Goal: Ask a question

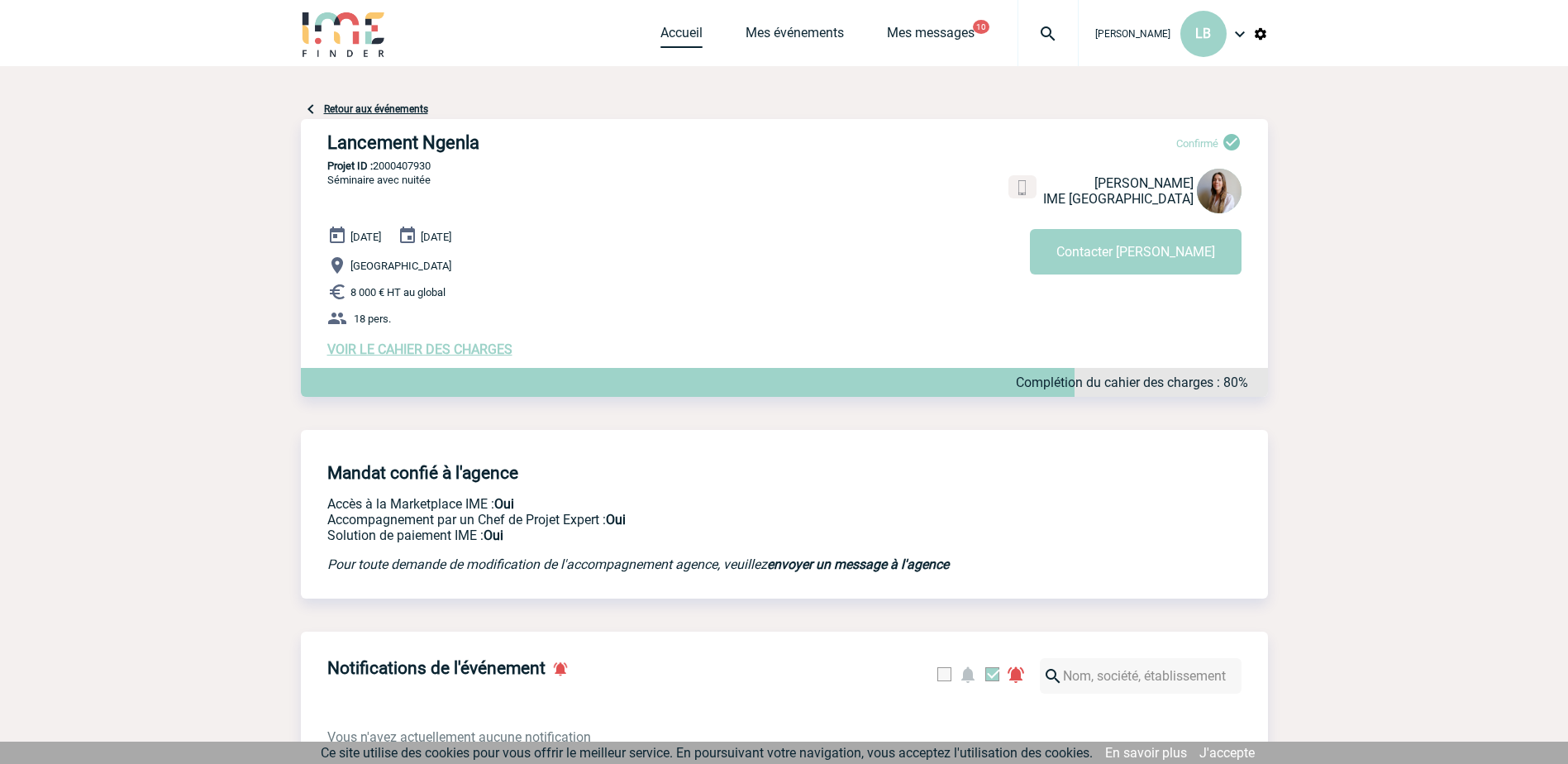
click at [667, 29] on link "Accueil" at bounding box center [681, 36] width 42 height 23
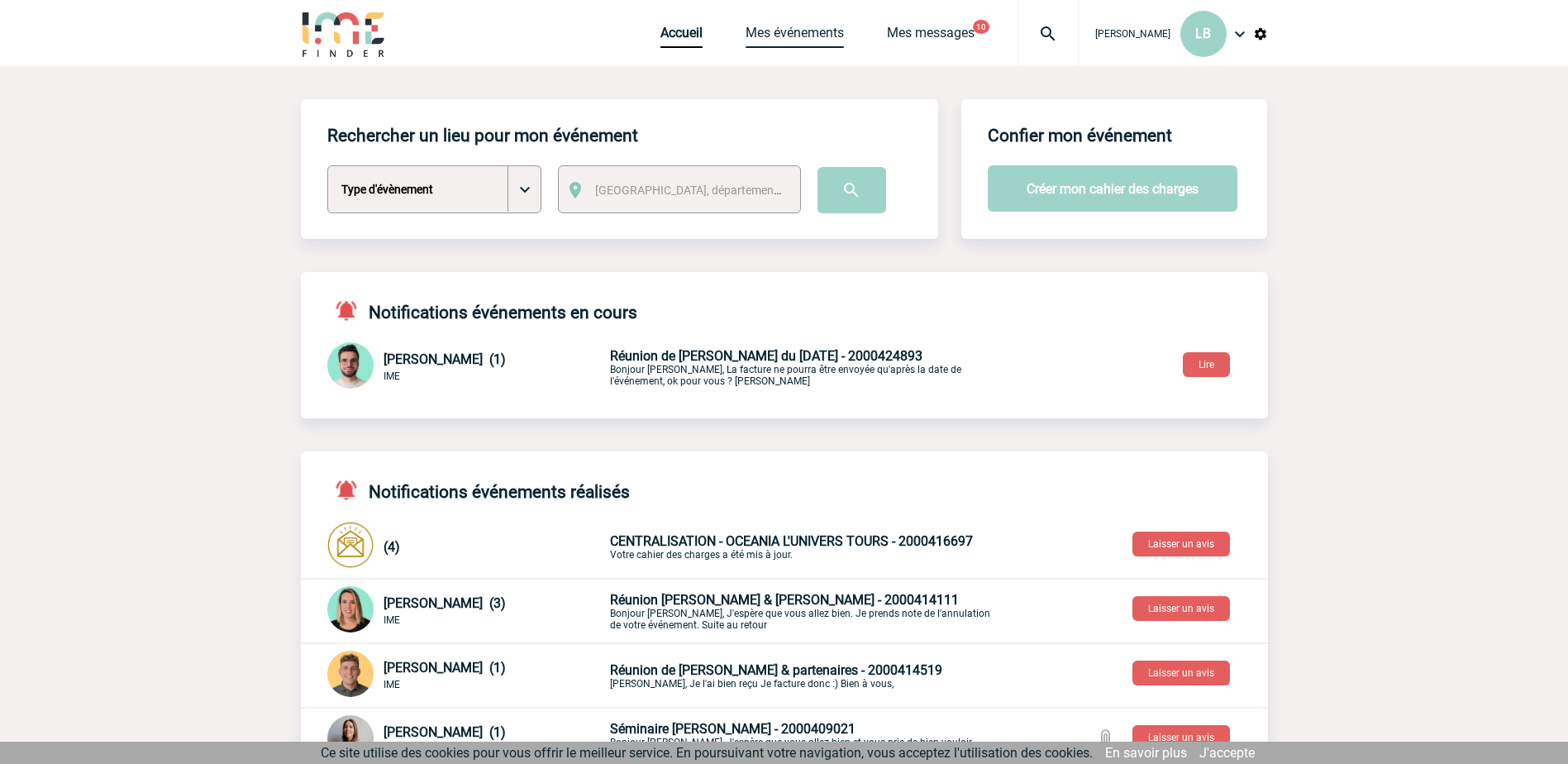
click at [806, 26] on link "Mes événements" at bounding box center [794, 36] width 99 height 23
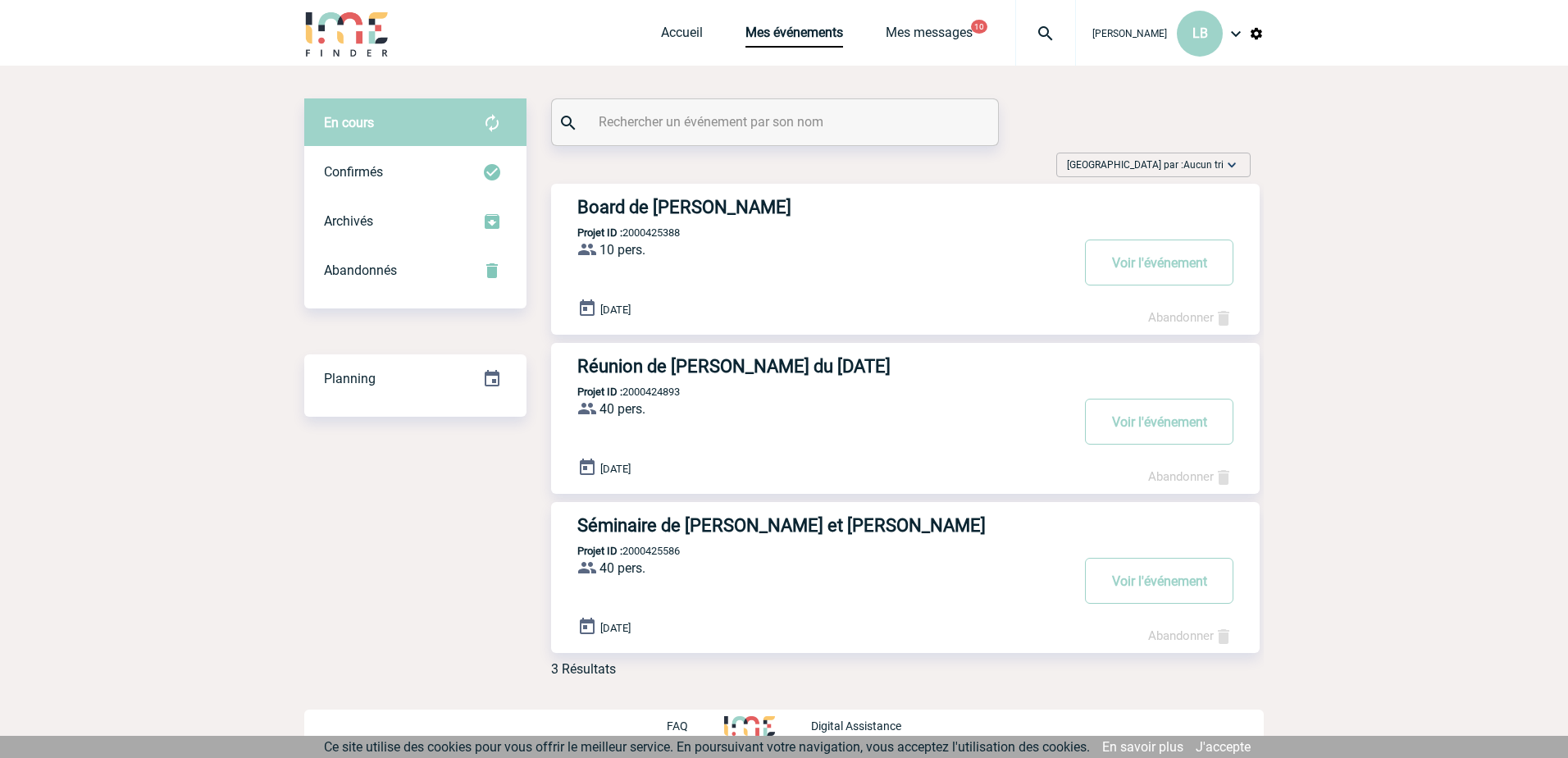
click at [662, 217] on h3 "Board de Gaëlle" at bounding box center [823, 206] width 492 height 21
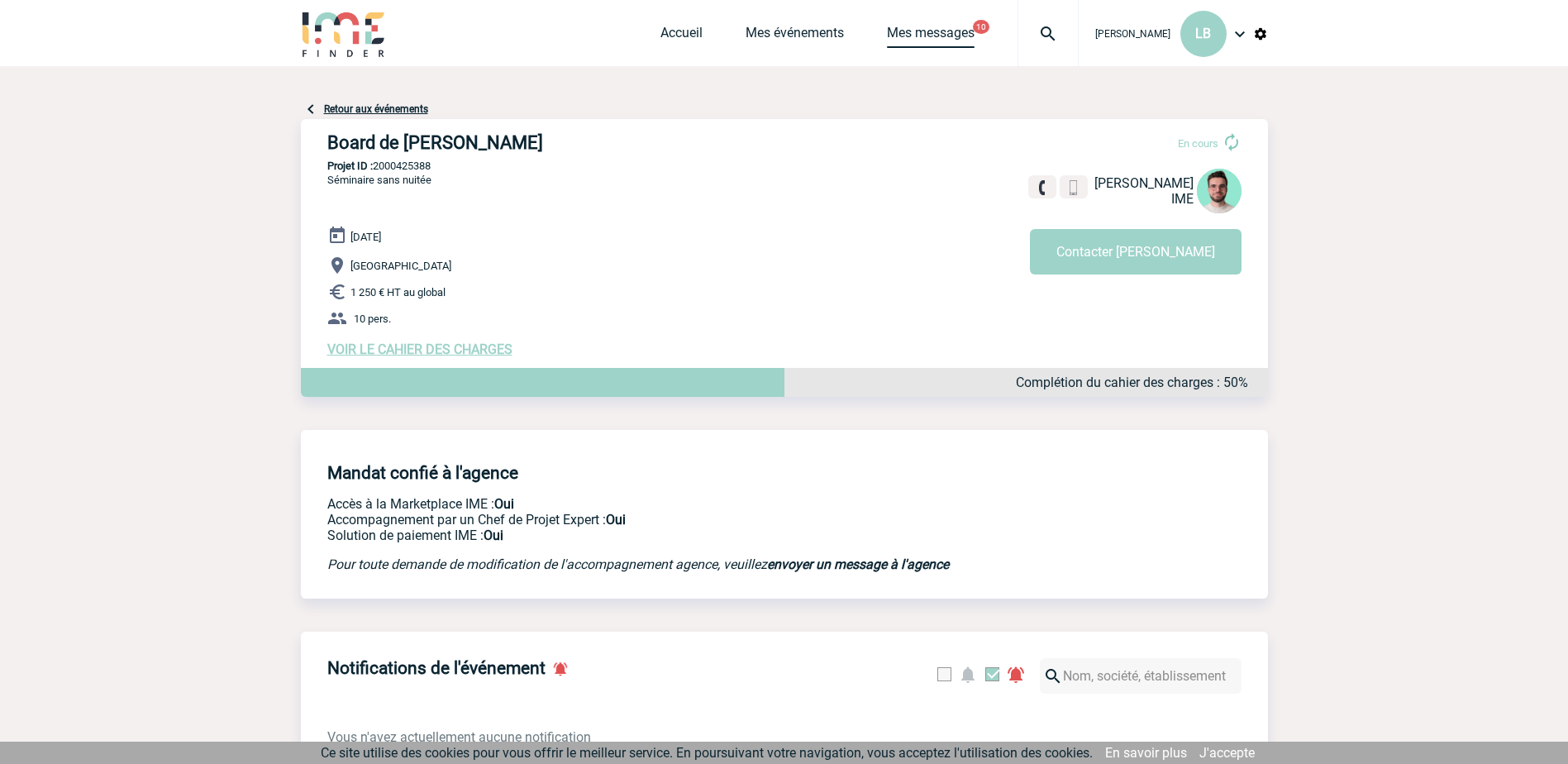
click at [935, 33] on link "Mes messages" at bounding box center [931, 36] width 88 height 23
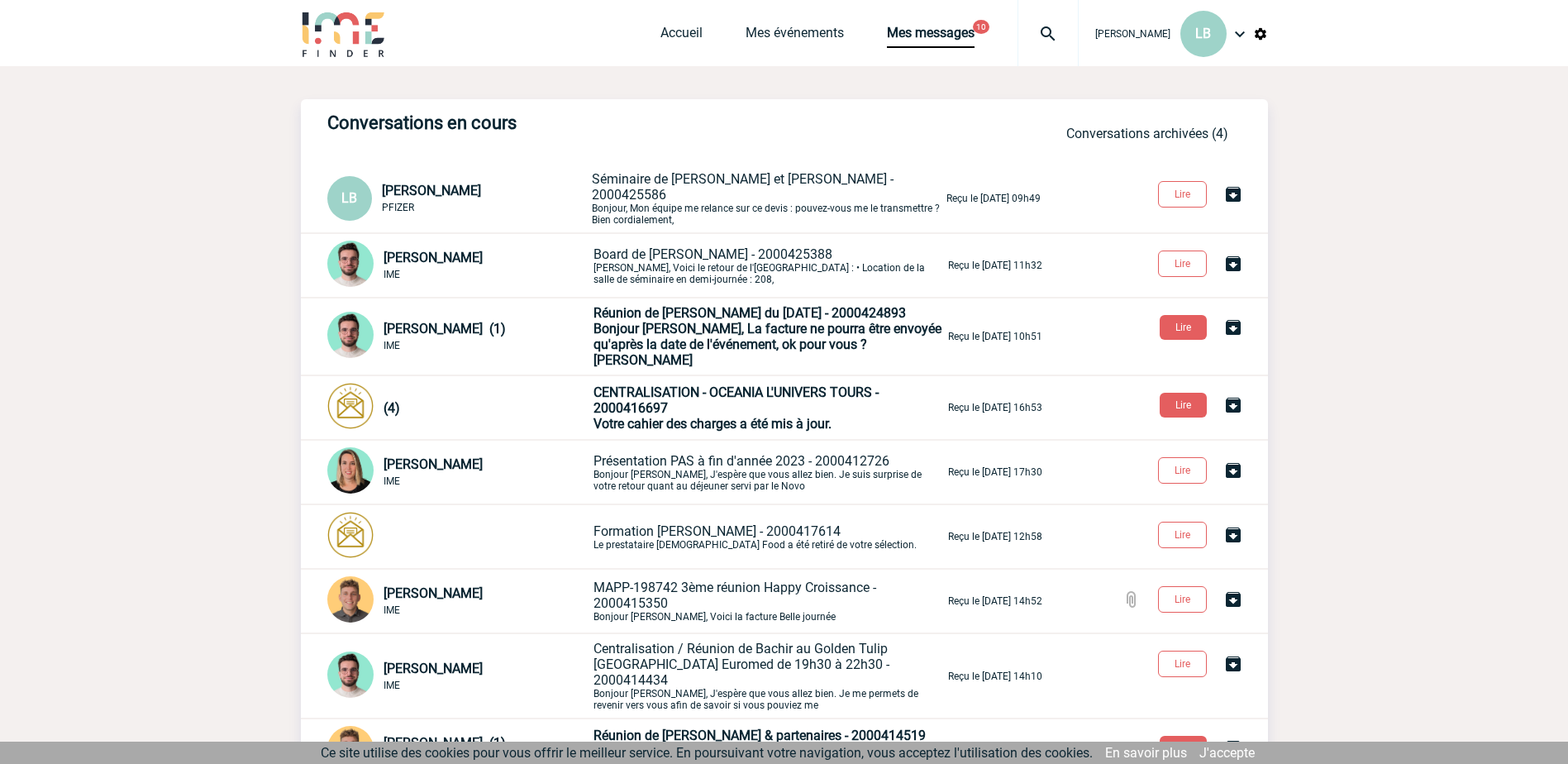
click at [666, 252] on span "Board de Gaëlle - 2000425388" at bounding box center [712, 254] width 239 height 16
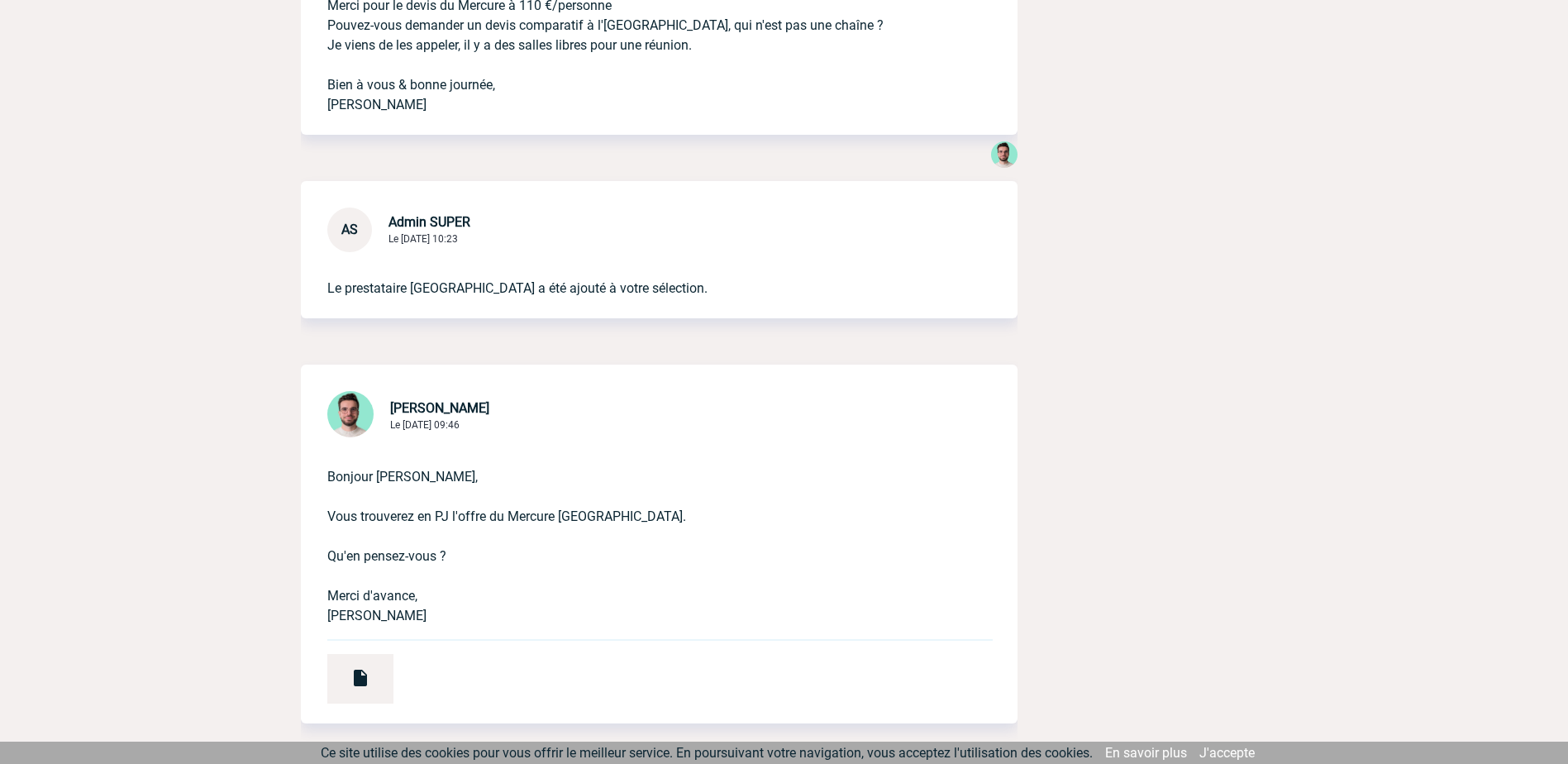
scroll to position [1654, 0]
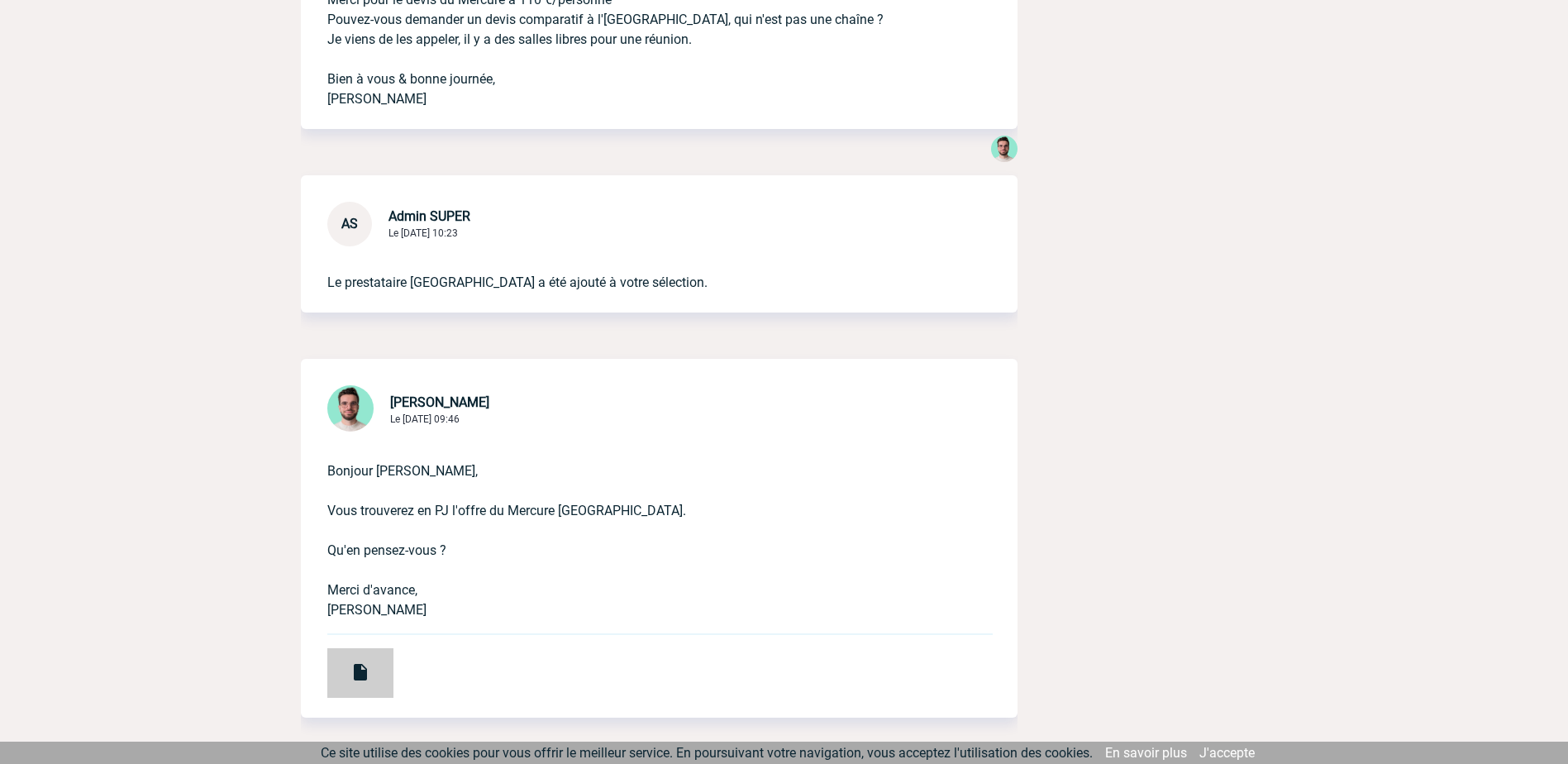
click at [367, 677] on img at bounding box center [360, 672] width 20 height 20
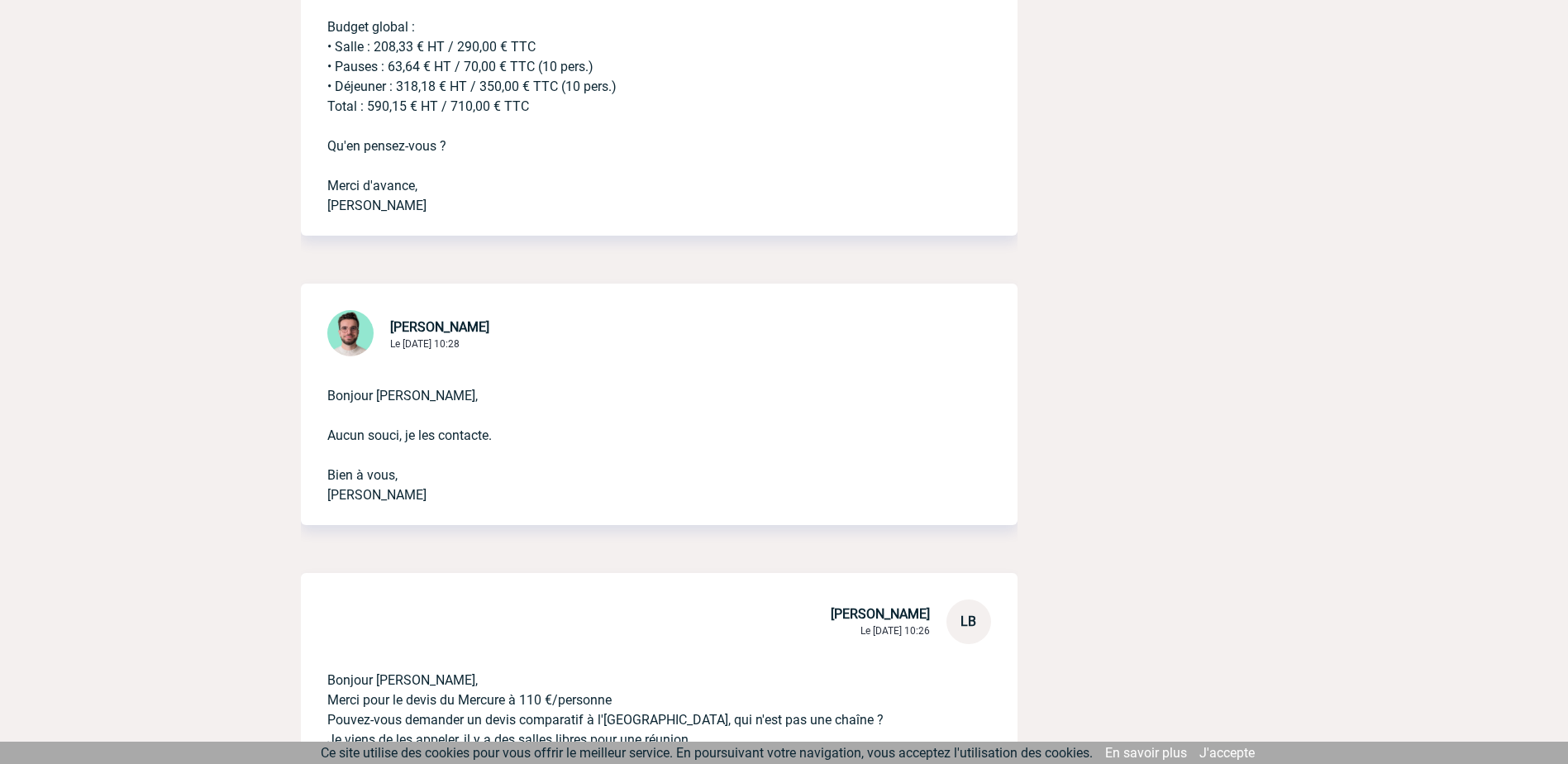
scroll to position [0, 0]
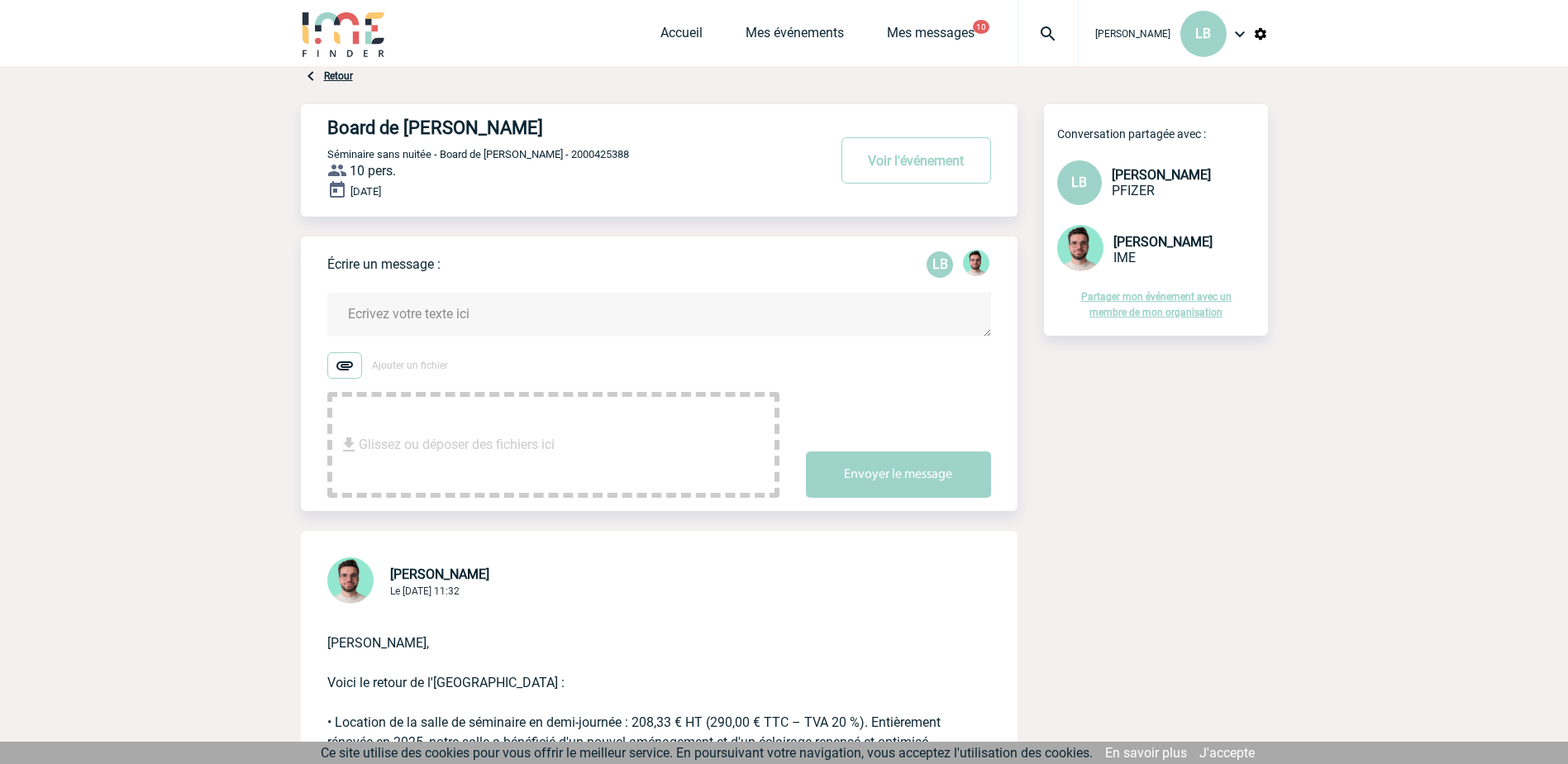
click at [409, 317] on textarea at bounding box center [659, 314] width 663 height 44
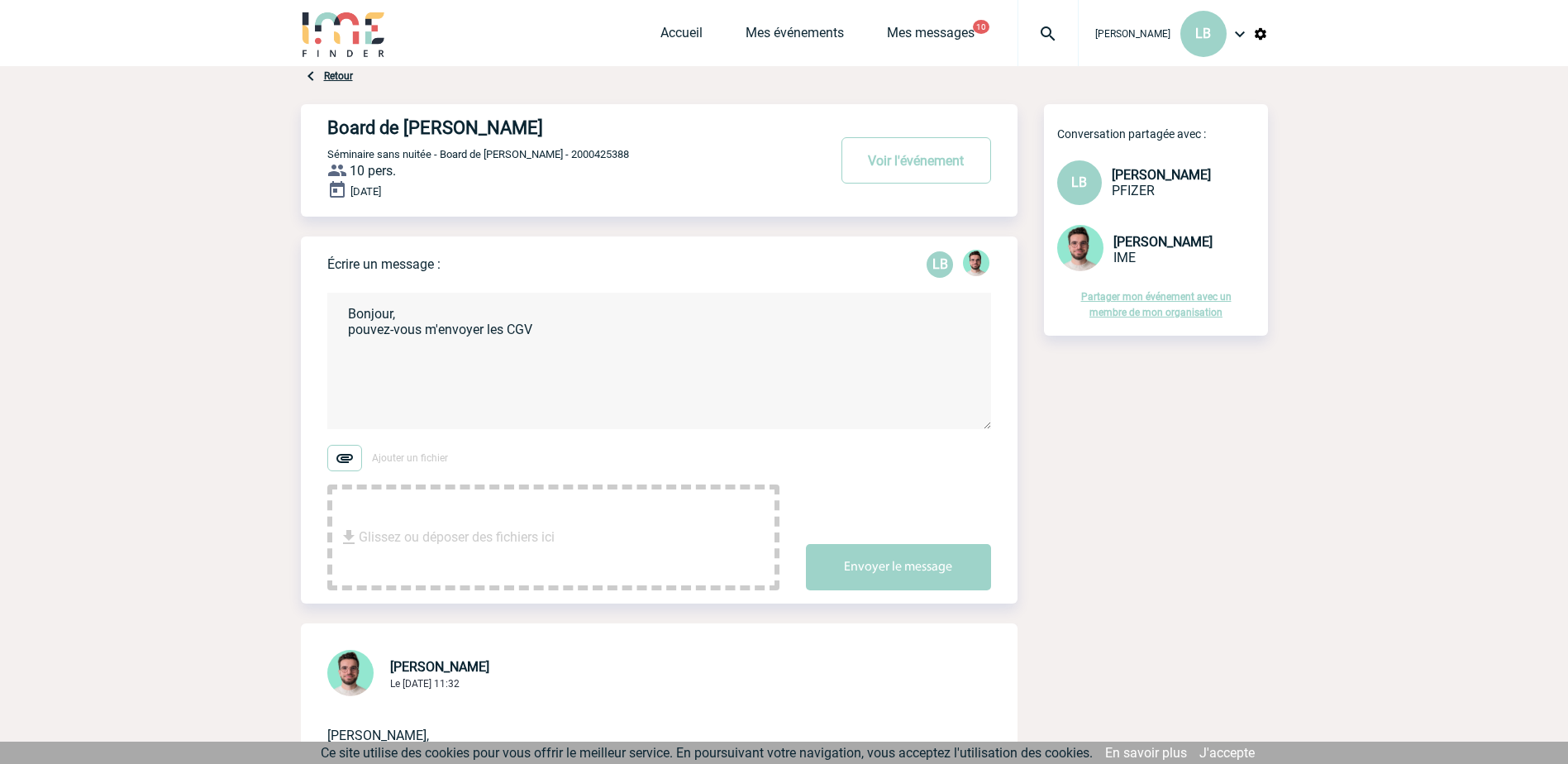
paste textarea "Conditions générales de vente [PERSON_NAME] retrouver les CGV complètes en pièc…"
drag, startPoint x: 534, startPoint y: 329, endPoint x: 564, endPoint y: 346, distance: 34.5
click at [564, 346] on textarea "Bonjour, pouvez-vous m'envoyer les CGV Conditions générales de vente [PERSON_NA…" at bounding box center [659, 360] width 663 height 137
click at [743, 326] on textarea "Bonjour, pouvez-vous m'envoyer les CGV du Mercure [GEOGRAPHIC_DATA] en pièce jo…" at bounding box center [659, 360] width 663 height 137
drag, startPoint x: 614, startPoint y: 346, endPoint x: 350, endPoint y: 352, distance: 264.1
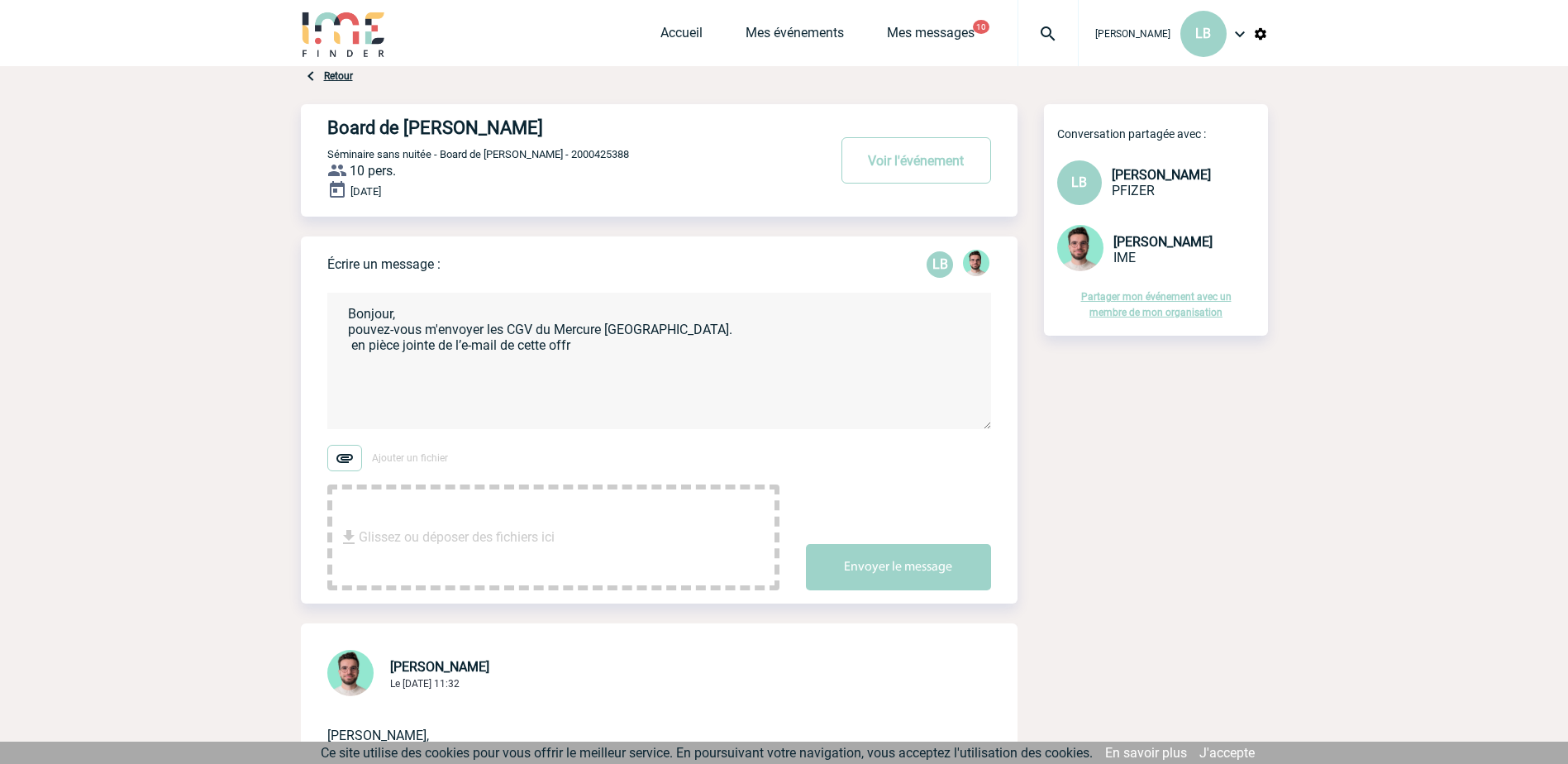
click at [350, 352] on textarea "Bonjour, pouvez-vous m'envoyer les CGV du Mercure [GEOGRAPHIC_DATA]. en pièce j…" at bounding box center [659, 360] width 663 height 137
paste textarea "jusqu’à quand je peux adapter le nombre de participants sans frais ?"
click at [353, 346] on textarea "Bonjour, pouvez-vous m'envoyer les CGV du Mercure [GEOGRAPHIC_DATA]. jusqu’à qu…" at bounding box center [659, 360] width 663 height 137
drag, startPoint x: 398, startPoint y: 348, endPoint x: 440, endPoint y: 347, distance: 42.0
click at [440, 347] on textarea "Bonjour, pouvez-vous m'envoyer les CGV du Mercure [GEOGRAPHIC_DATA]. Jusqu’à qu…" at bounding box center [659, 360] width 663 height 137
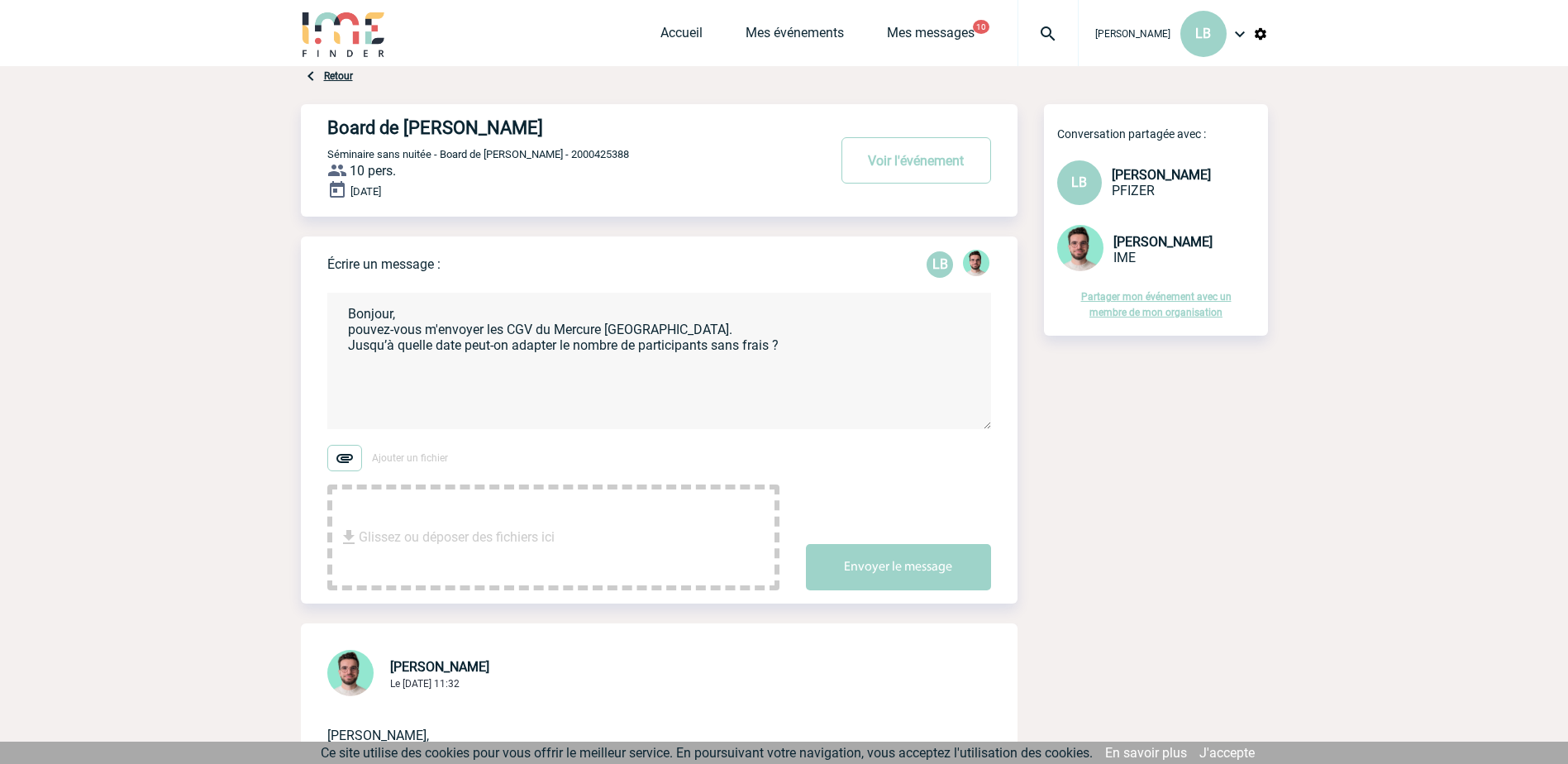
click at [351, 336] on textarea "Bonjour, pouvez-vous m'envoyer les CGV du Mercure [GEOGRAPHIC_DATA]. Jusqu’à qu…" at bounding box center [659, 360] width 663 height 137
type textarea "Bonjour, Pouvez-vous m'envoyer les CGV du Mercure [GEOGRAPHIC_DATA]. Jusqu’à qu…"
click at [958, 567] on button "Envoyer le message" at bounding box center [899, 568] width 186 height 46
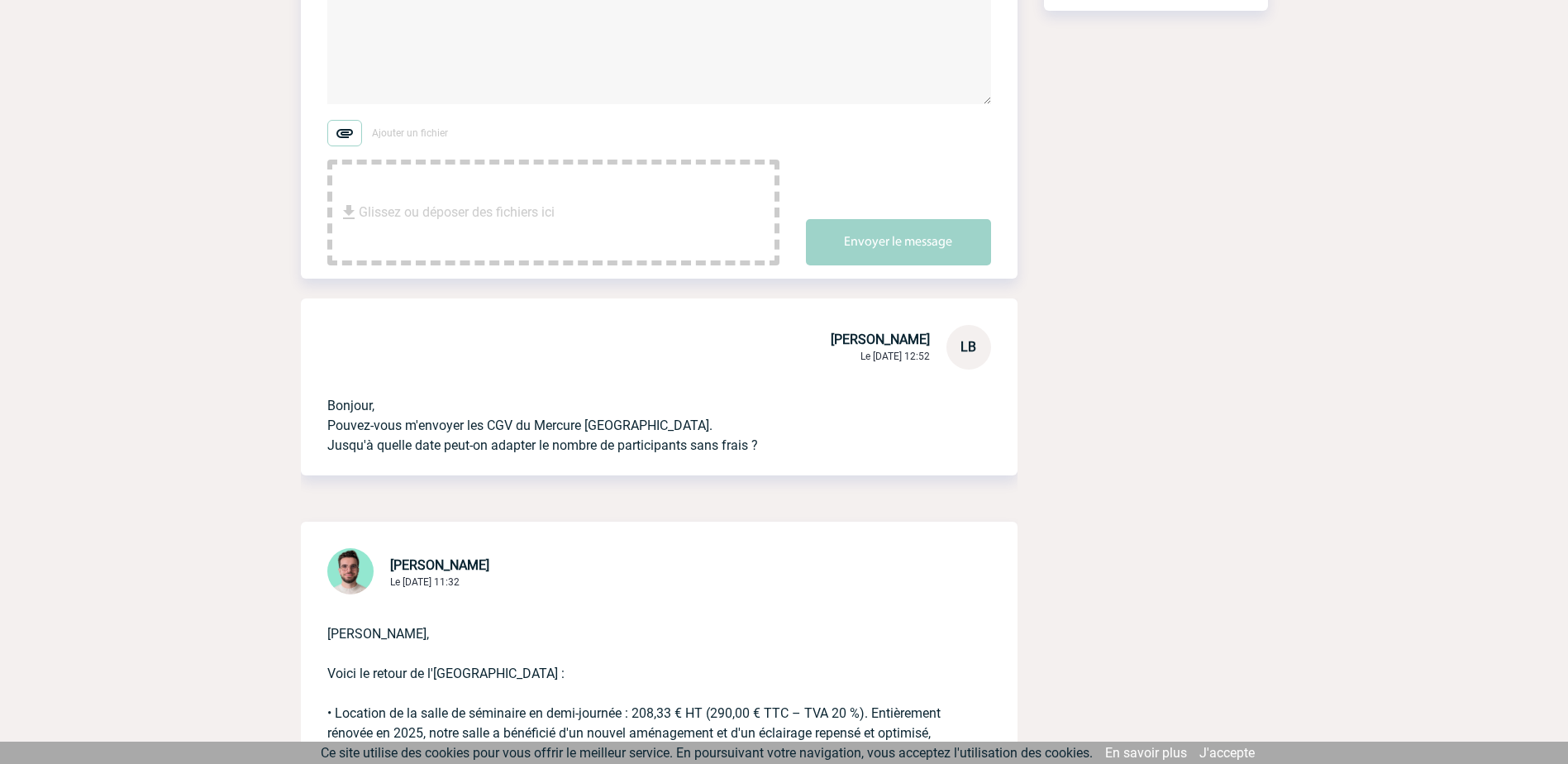
scroll to position [413, 0]
